Goal: Check status: Check status

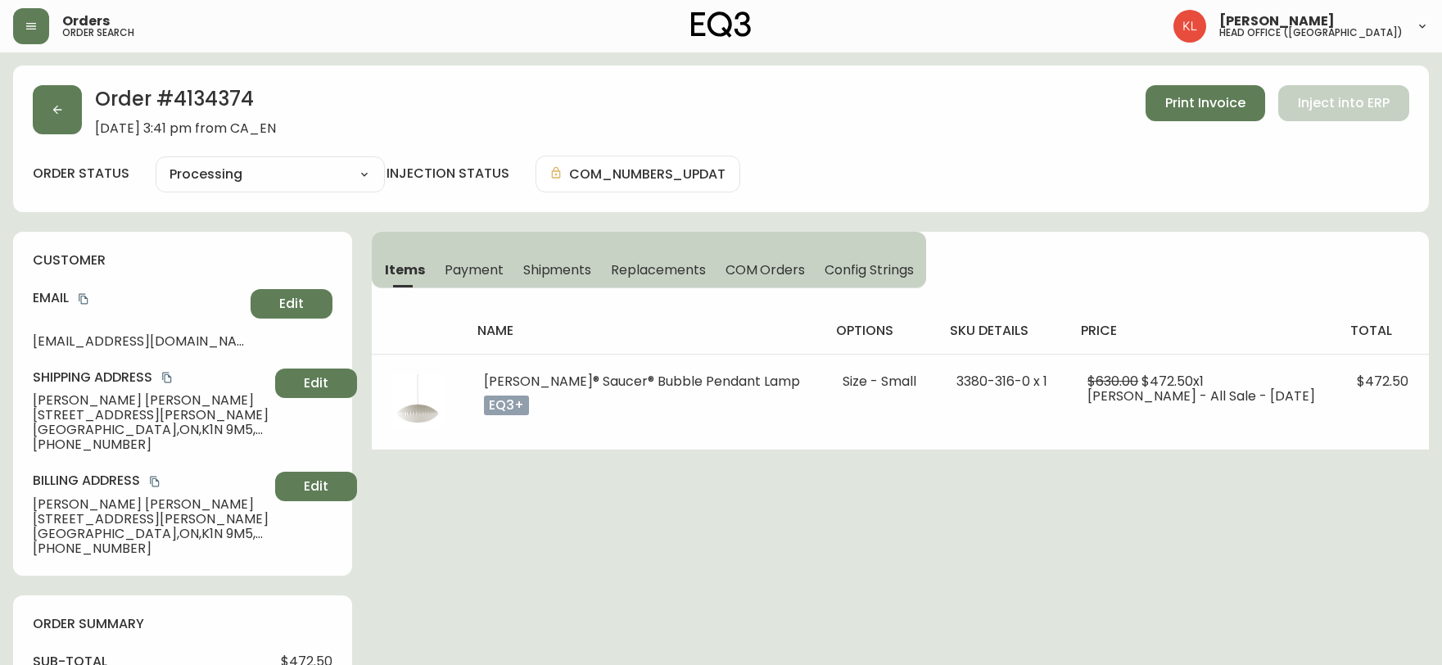
select select "PROCESSING"
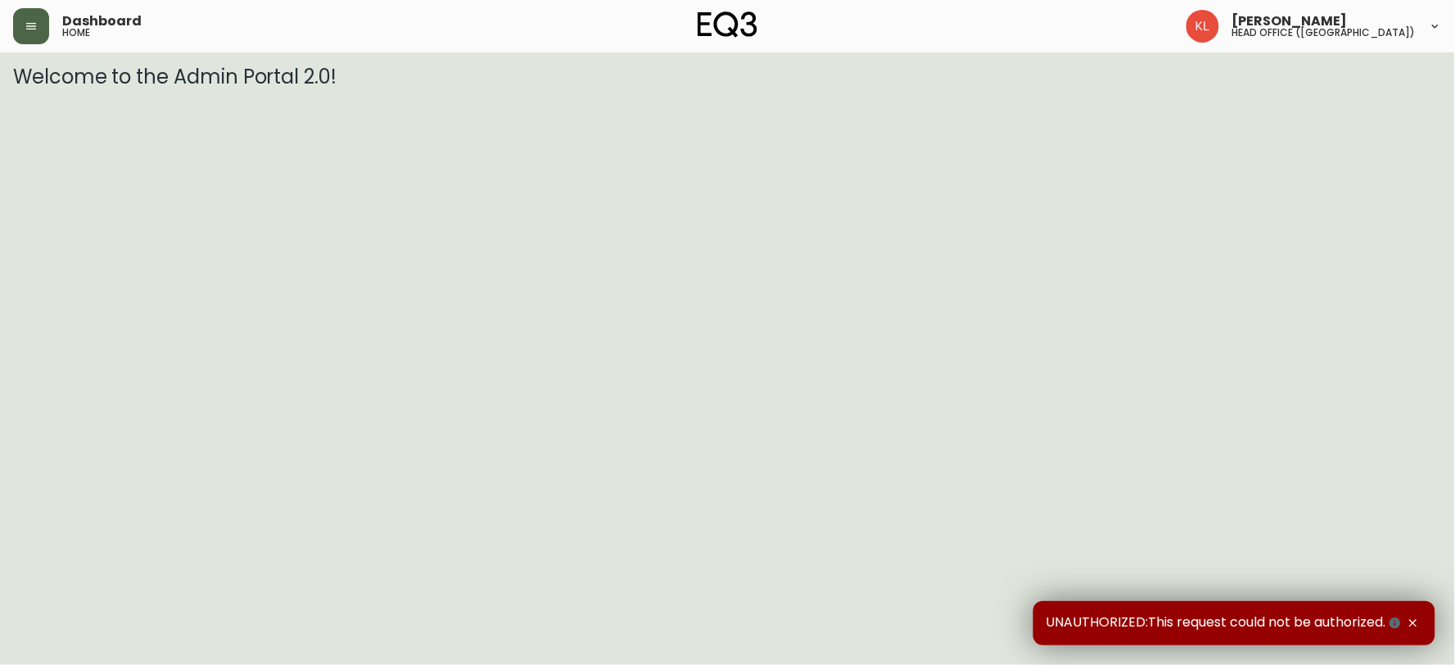
click at [35, 25] on icon "button" at bounding box center [31, 26] width 13 height 13
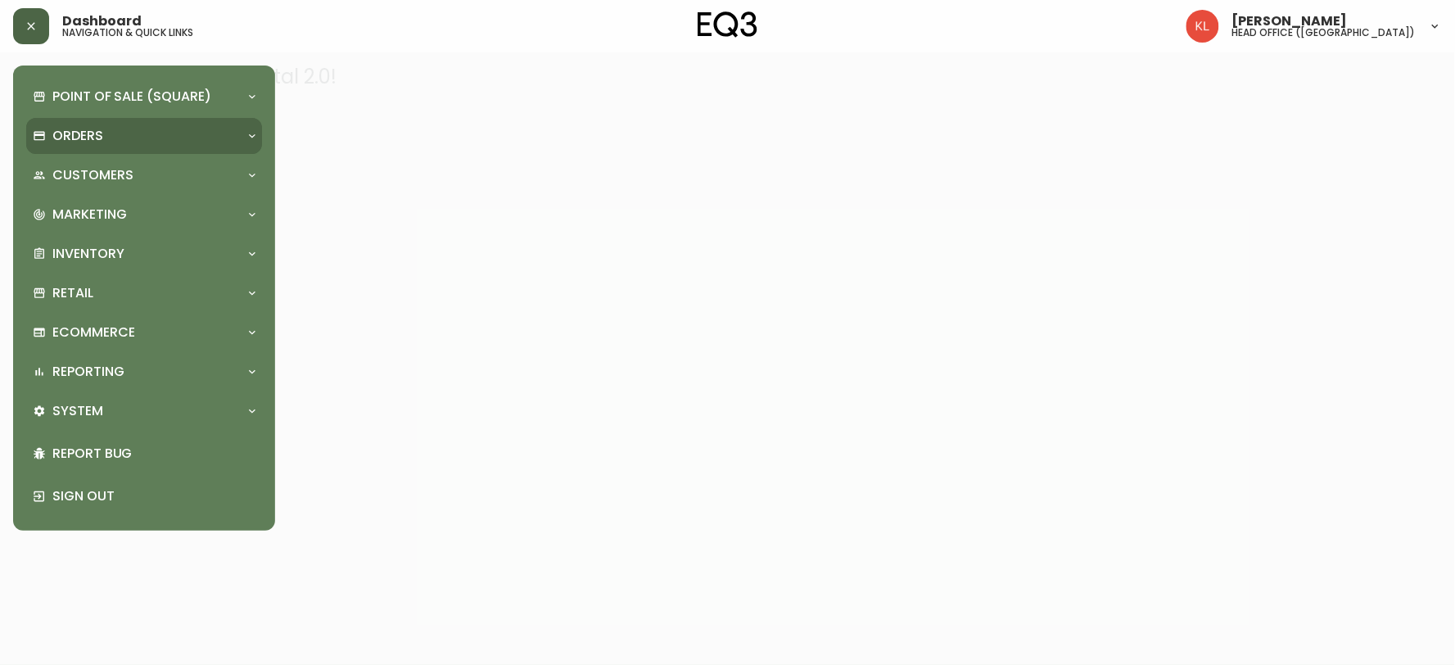
click at [83, 131] on p "Orders" at bounding box center [77, 136] width 51 height 18
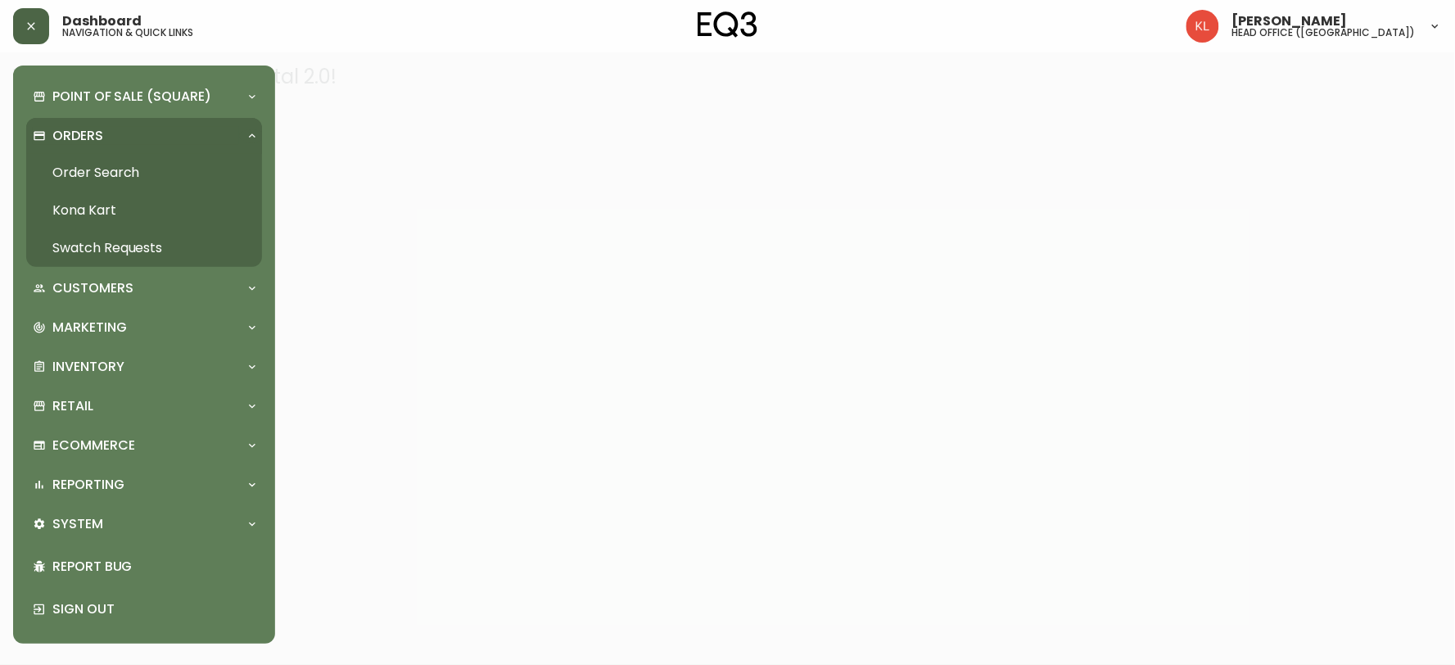
click at [84, 167] on link "Order Search" at bounding box center [144, 173] width 236 height 38
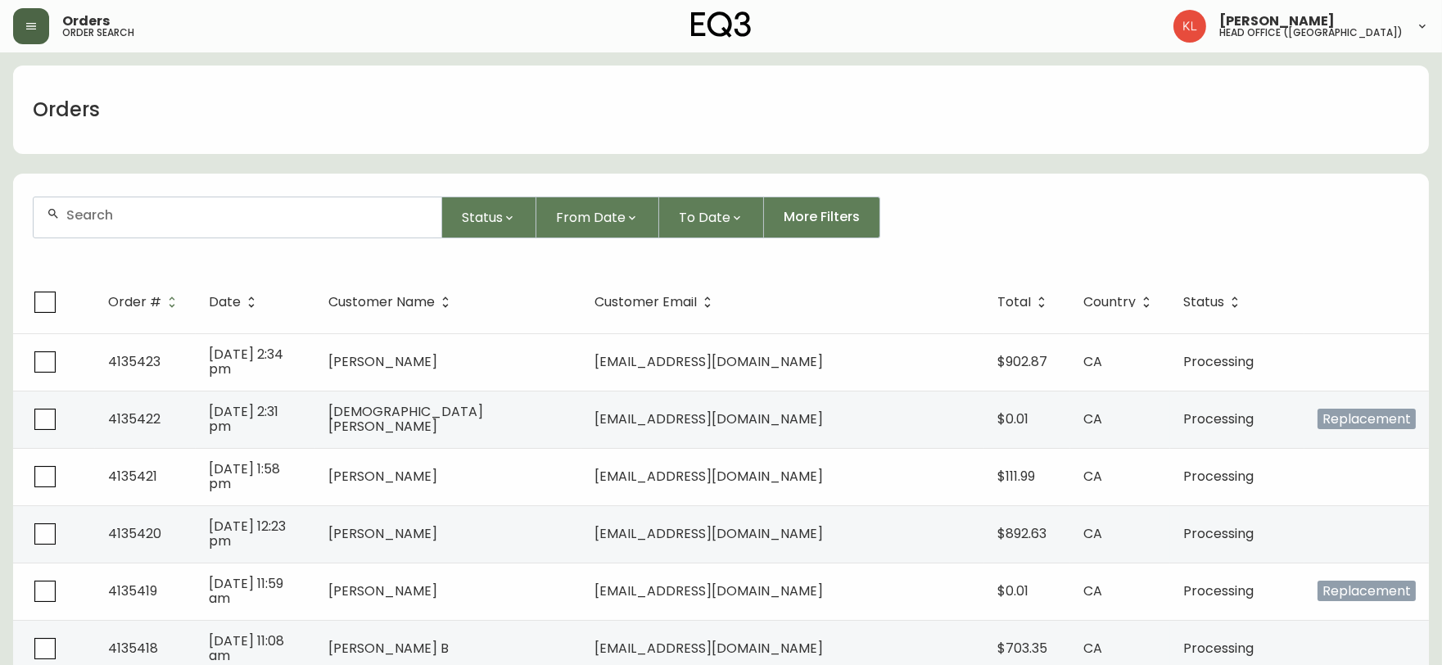
click at [87, 207] on input "text" at bounding box center [247, 215] width 362 height 16
paste input "4134374"
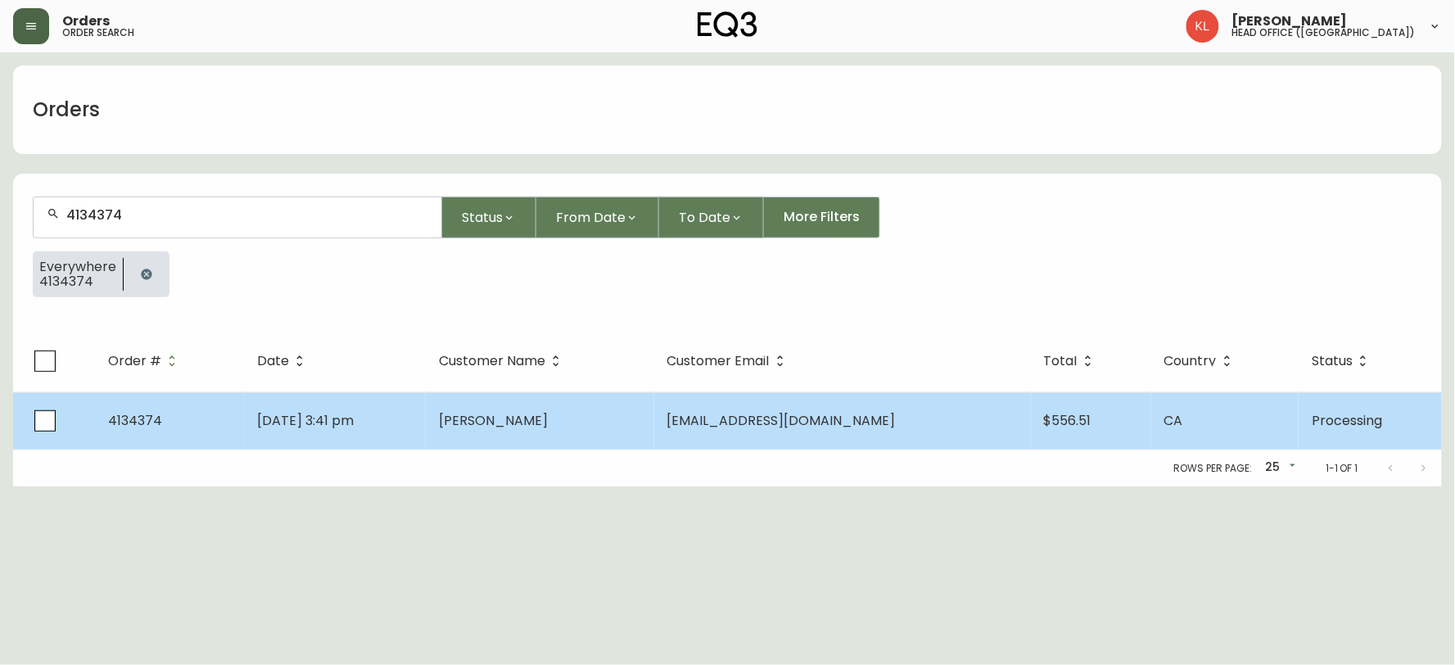
type input "4134374"
click at [314, 412] on span "[DATE] 3:41 pm" at bounding box center [305, 420] width 97 height 19
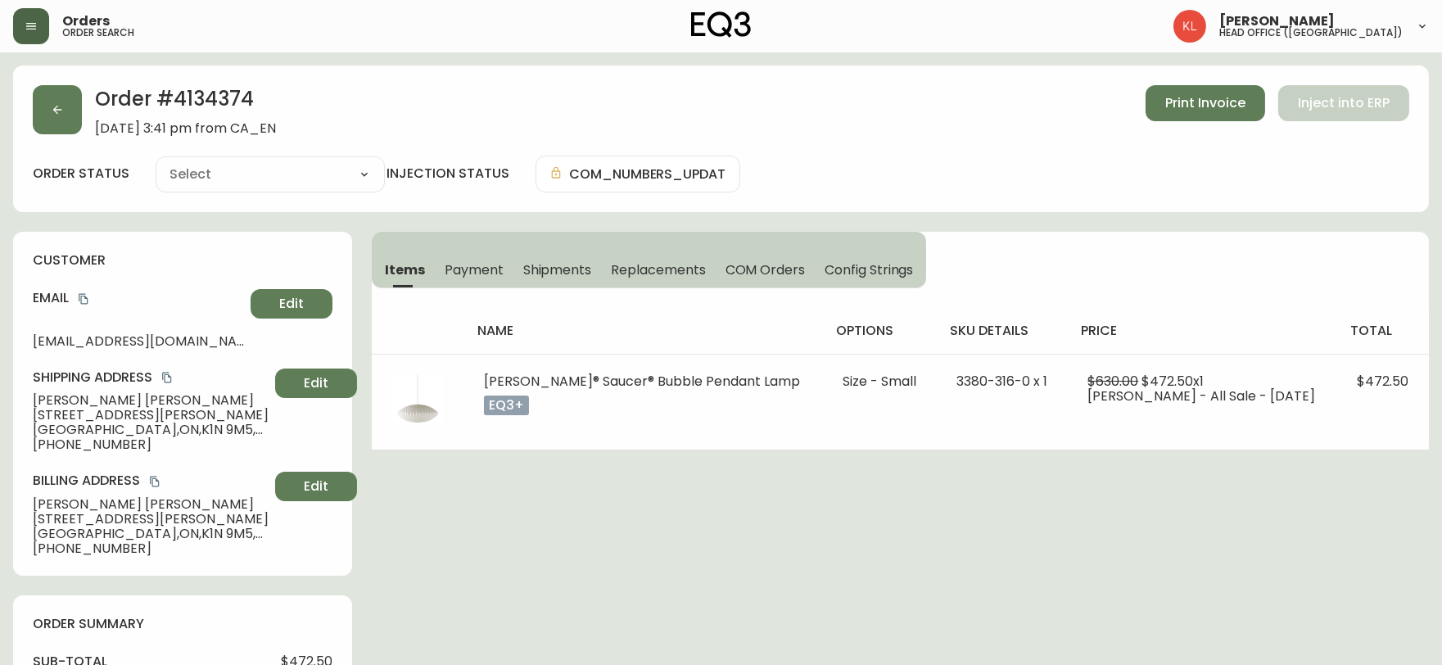
type input "Processing"
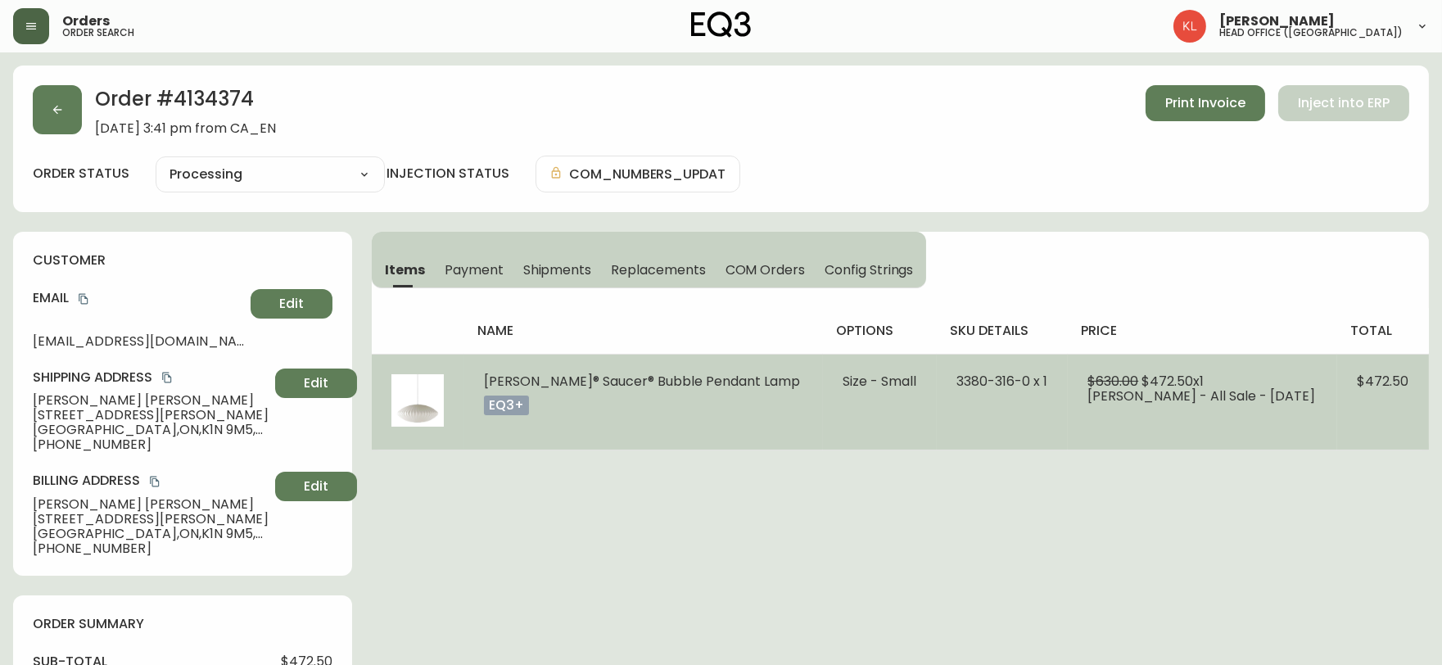
select select "PROCESSING"
